Goal: Obtain resource: Download file/media

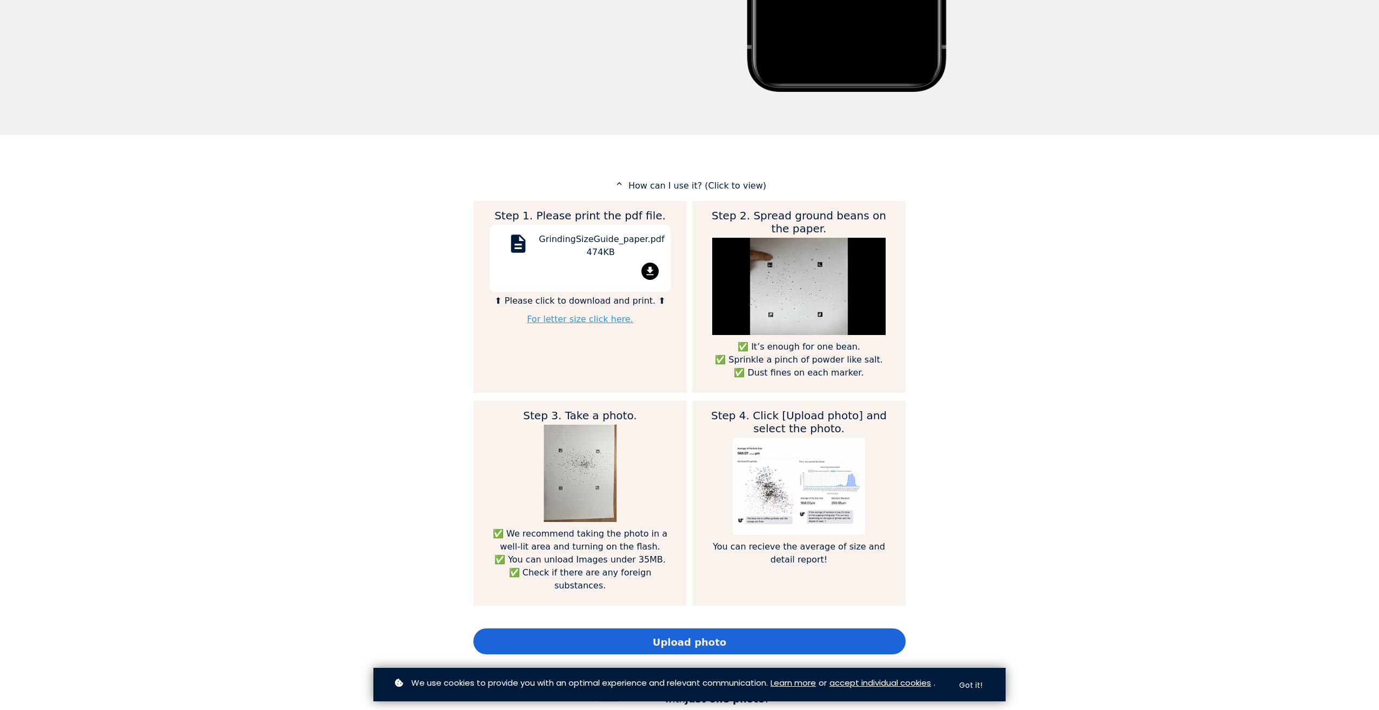
scroll to position [378, 0]
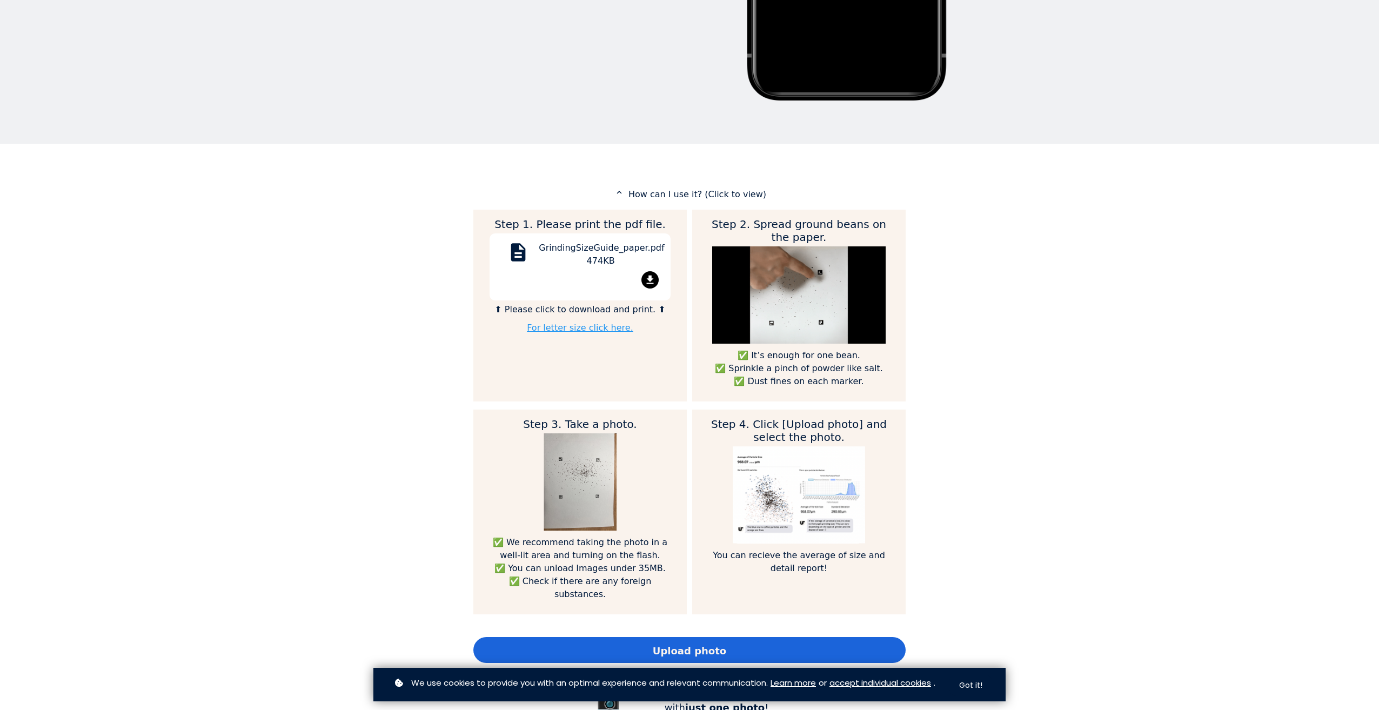
click at [566, 327] on link "For letter size click here." at bounding box center [580, 327] width 106 height 10
click at [596, 329] on link "For letter size click here." at bounding box center [580, 327] width 106 height 10
click at [644, 277] on mat-icon "file_download" at bounding box center [649, 279] width 17 height 17
click at [600, 260] on div "GrindingSizeGuide_paper.pdf 474KB" at bounding box center [601, 256] width 124 height 30
click at [978, 680] on button "Got it!" at bounding box center [970, 685] width 43 height 21
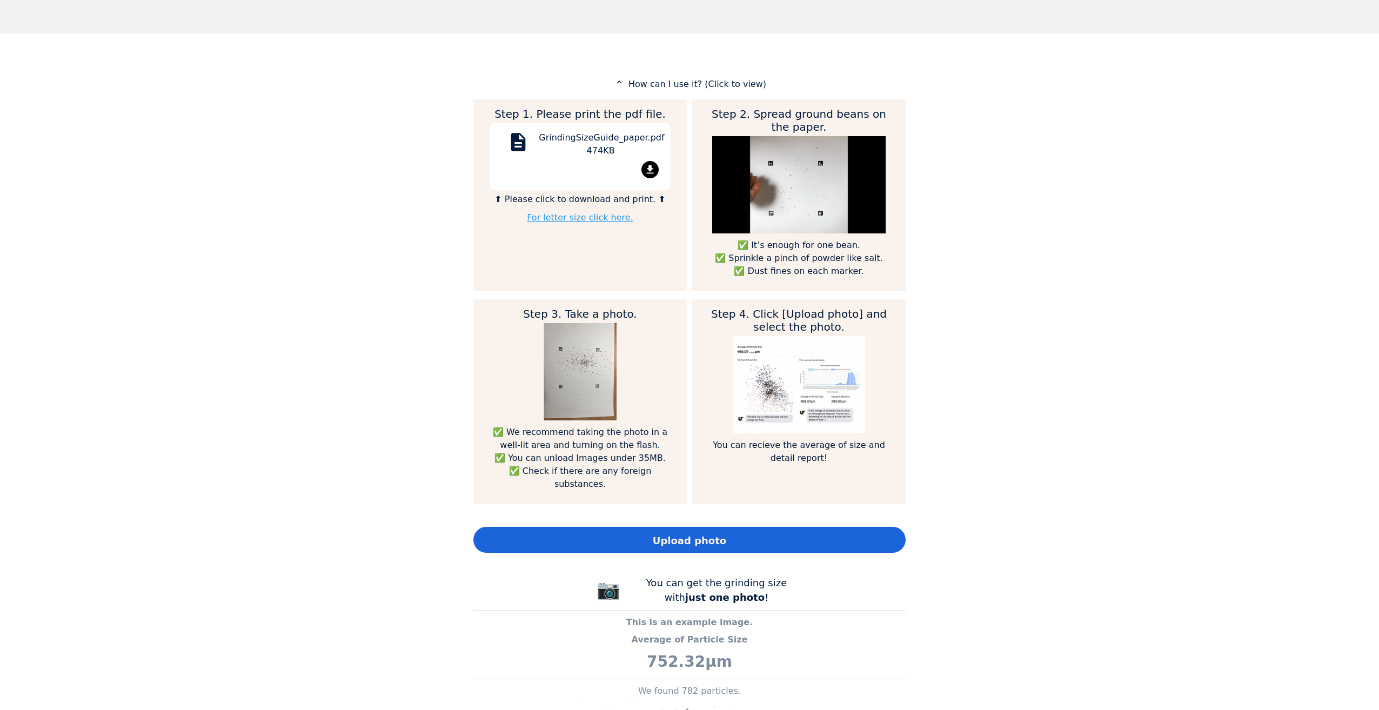
scroll to position [270, 0]
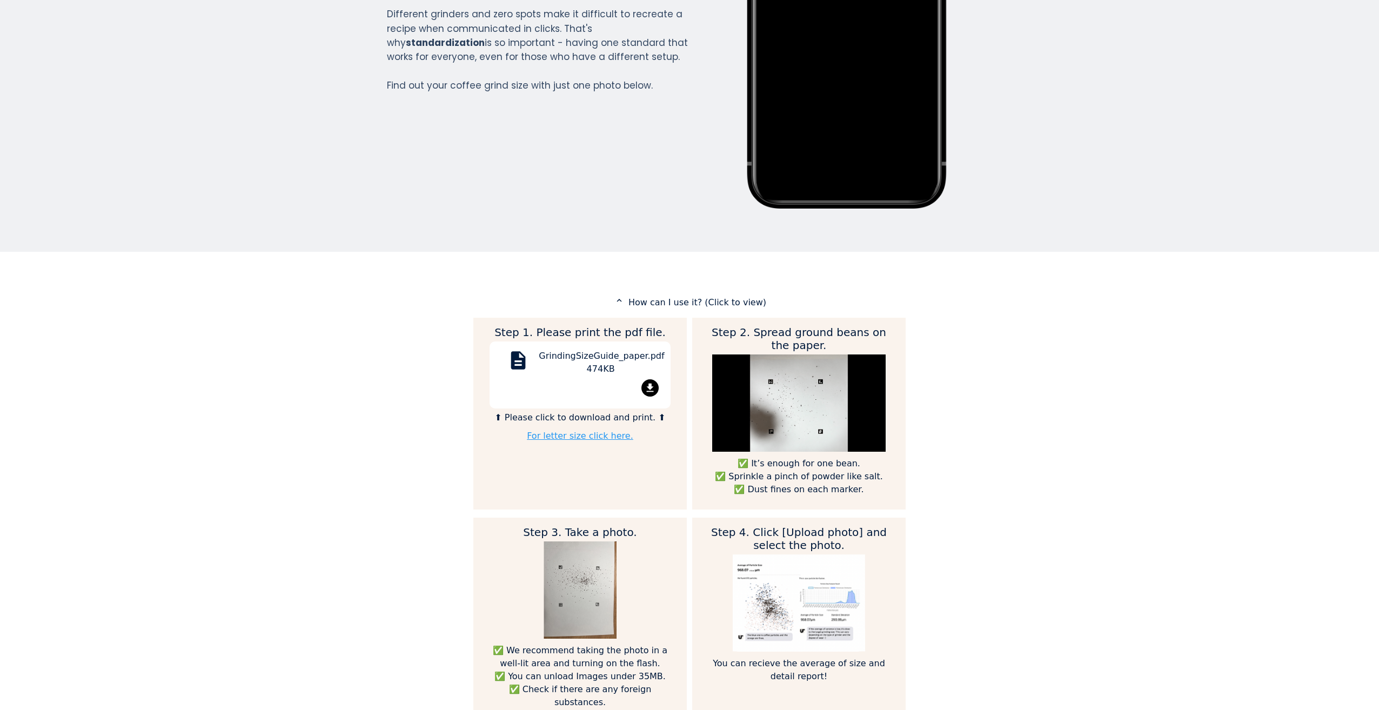
click at [604, 365] on div "GrindingSizeGuide_paper.pdf 474KB" at bounding box center [601, 364] width 124 height 30
drag, startPoint x: 604, startPoint y: 365, endPoint x: 530, endPoint y: 367, distance: 74.6
click at [526, 367] on mat-icon "description" at bounding box center [518, 362] width 26 height 26
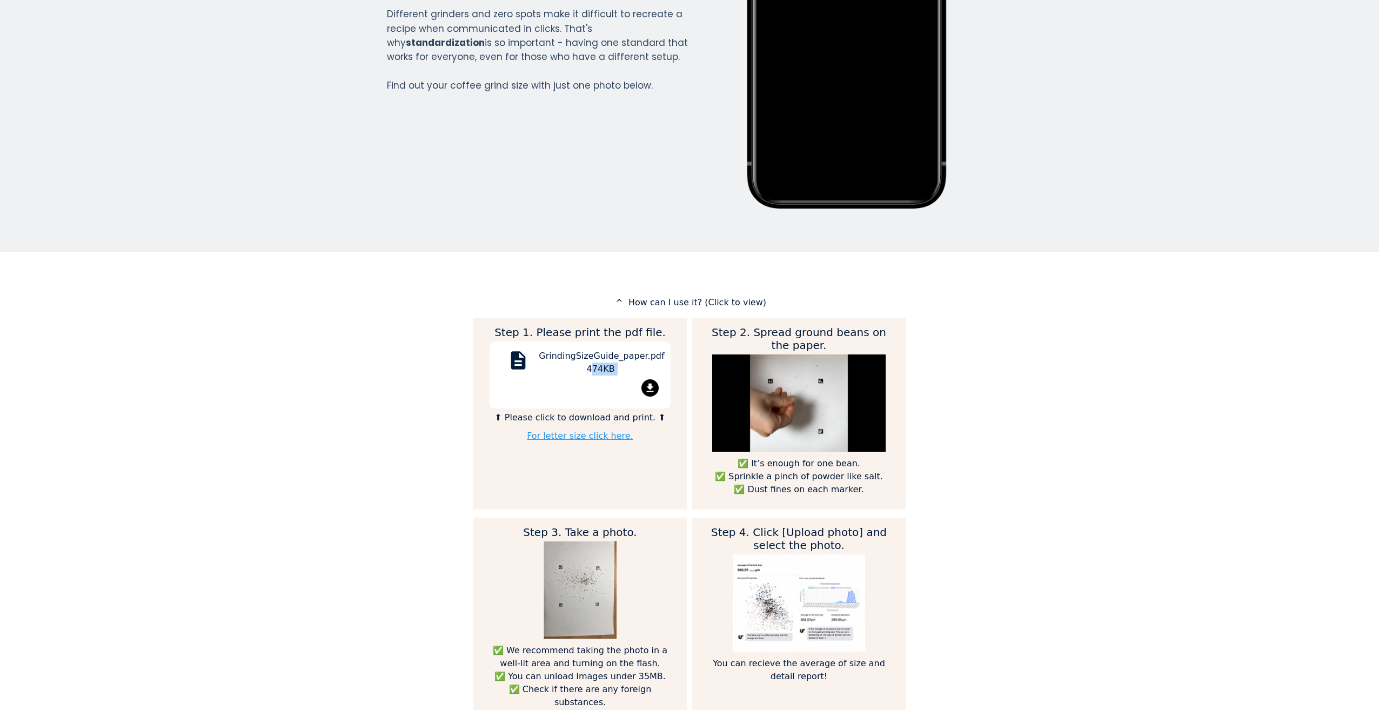
click at [648, 386] on mat-icon "file_download" at bounding box center [649, 387] width 17 height 17
click at [649, 391] on mat-icon "file_download" at bounding box center [649, 387] width 17 height 17
click at [646, 386] on mat-icon "file_download" at bounding box center [649, 387] width 17 height 17
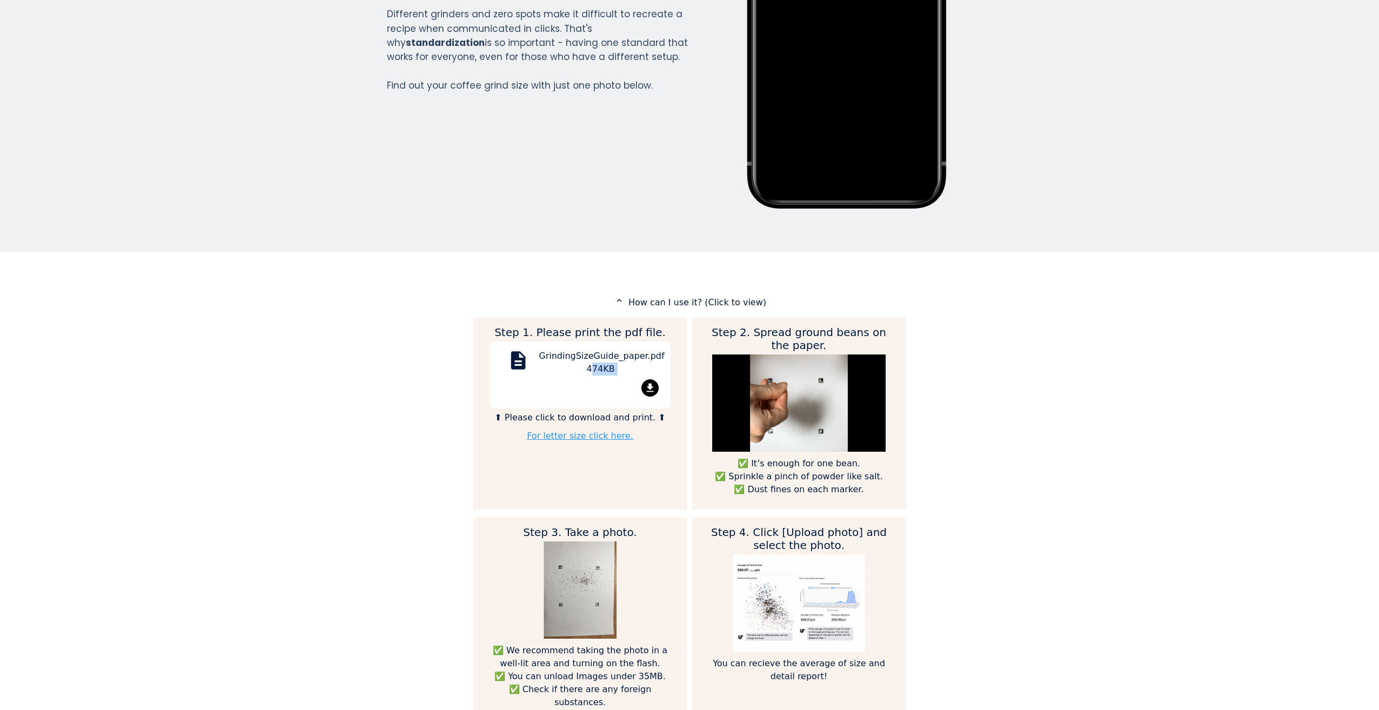
drag, startPoint x: 646, startPoint y: 386, endPoint x: 581, endPoint y: 366, distance: 68.0
click at [581, 366] on div "GrindingSizeGuide_paper.pdf 474KB" at bounding box center [601, 364] width 124 height 30
click at [576, 366] on div "GrindingSizeGuide_paper.pdf 474KB" at bounding box center [601, 364] width 124 height 30
click at [507, 358] on mat-icon "description" at bounding box center [518, 362] width 26 height 26
click at [525, 367] on mat-icon "description" at bounding box center [518, 362] width 26 height 26
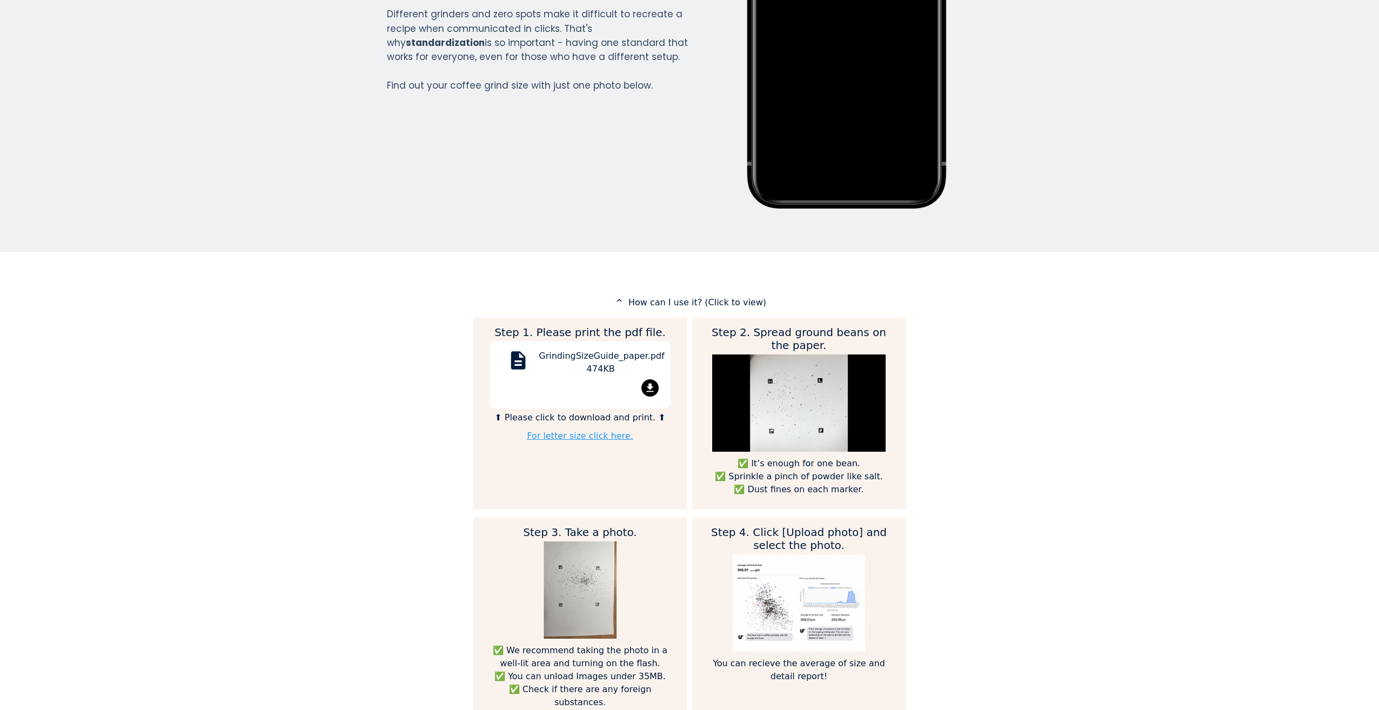
drag, startPoint x: 525, startPoint y: 367, endPoint x: 557, endPoint y: 349, distance: 36.5
click at [549, 353] on div "description GrindingSizeGuide_paper.pdf 474KB file_download" at bounding box center [579, 374] width 165 height 51
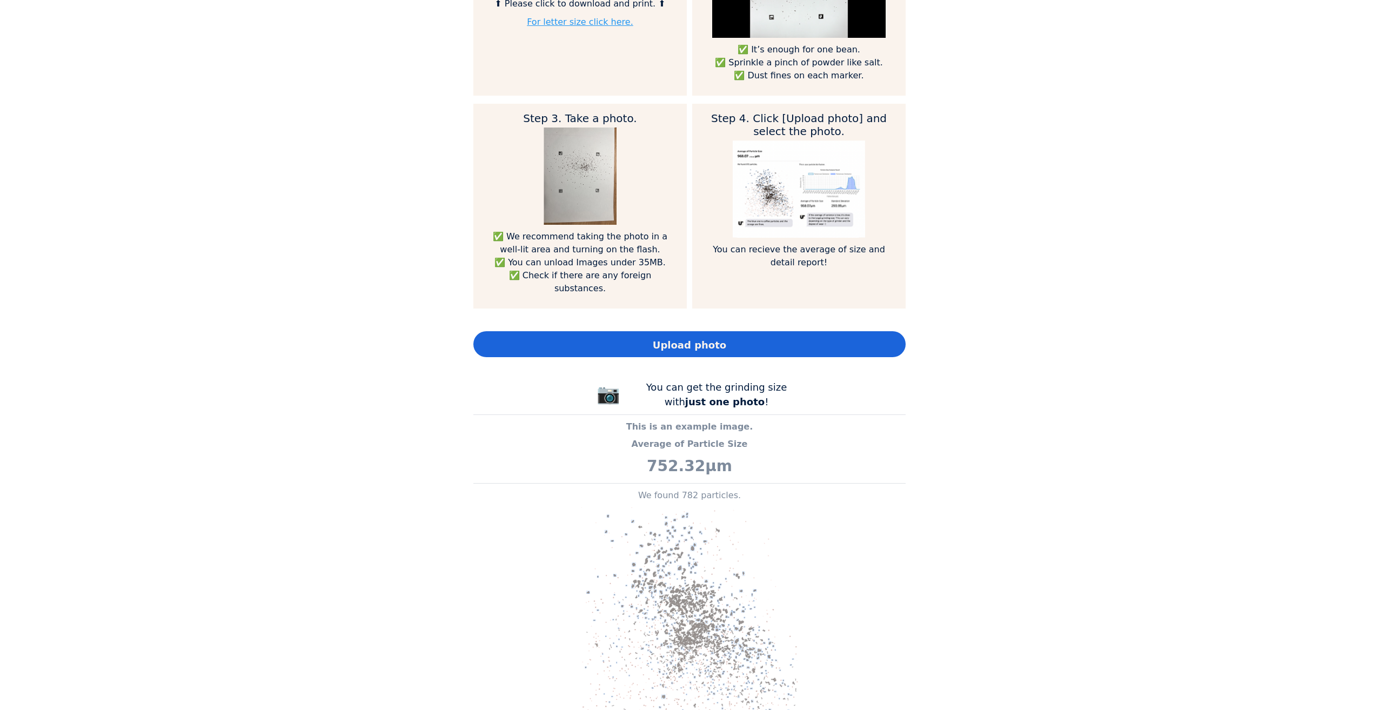
scroll to position [486, 0]
